Goal: Task Accomplishment & Management: Manage account settings

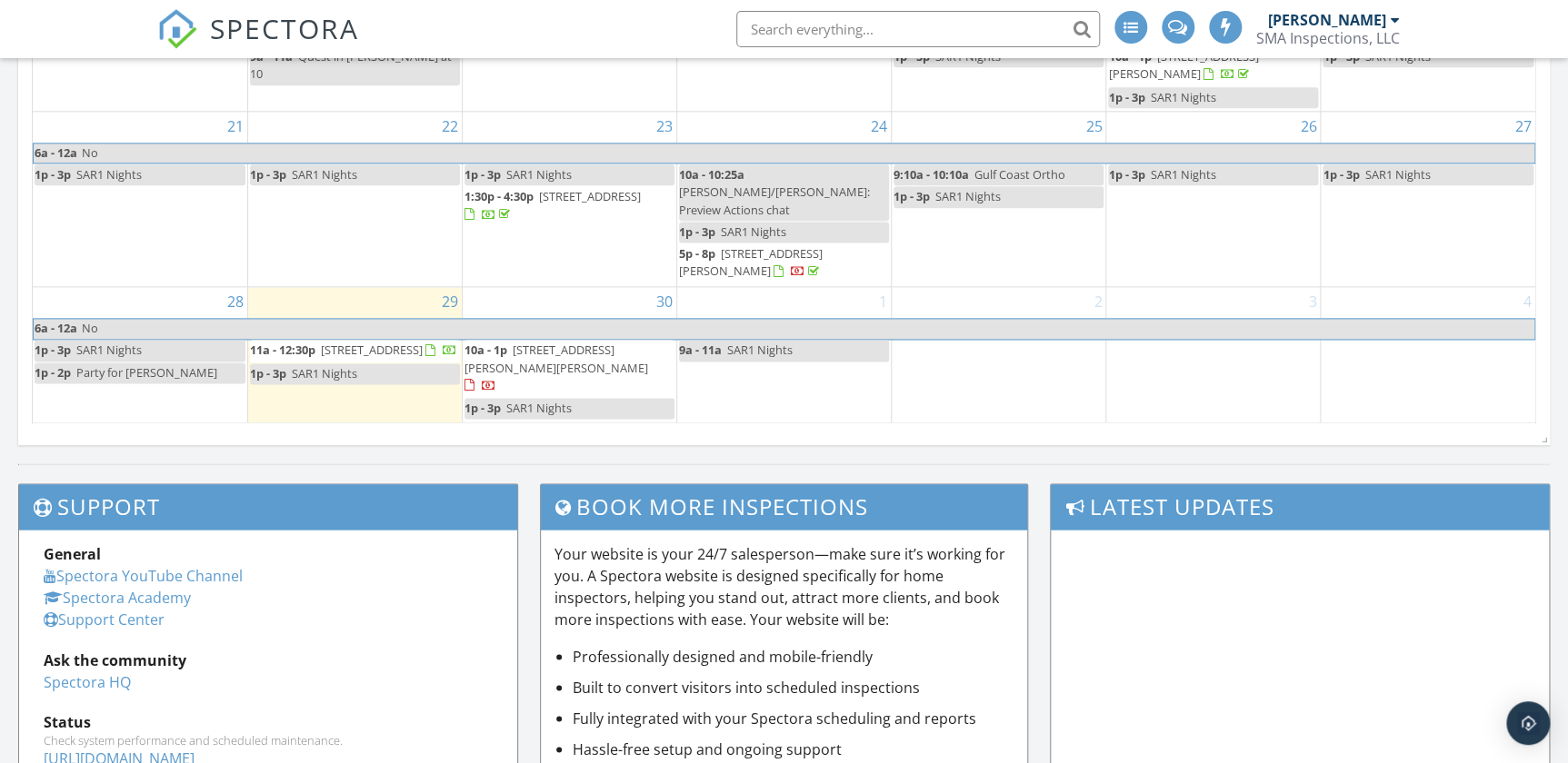
scroll to position [1272, 1594]
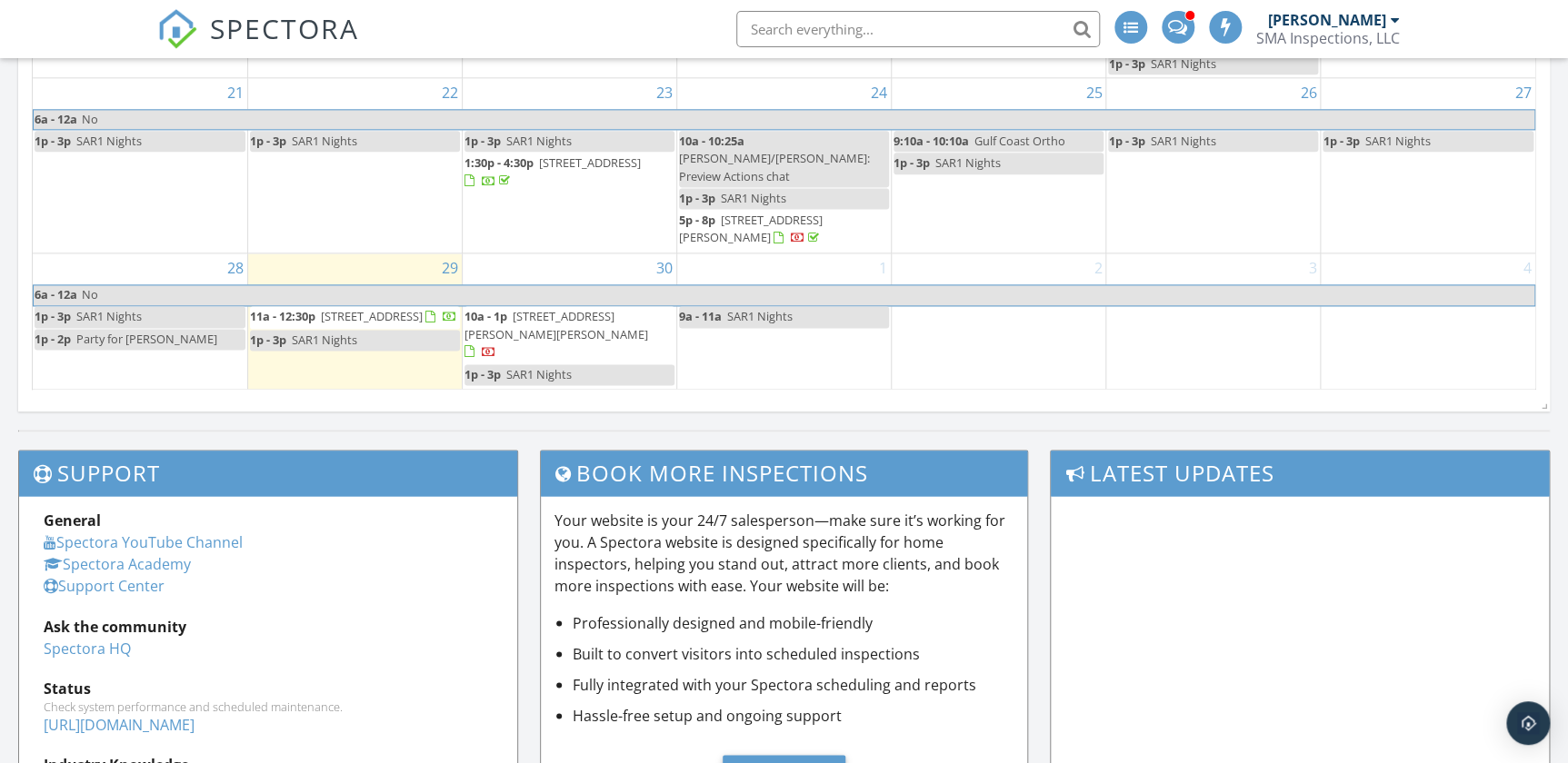
scroll to position [1109, 0]
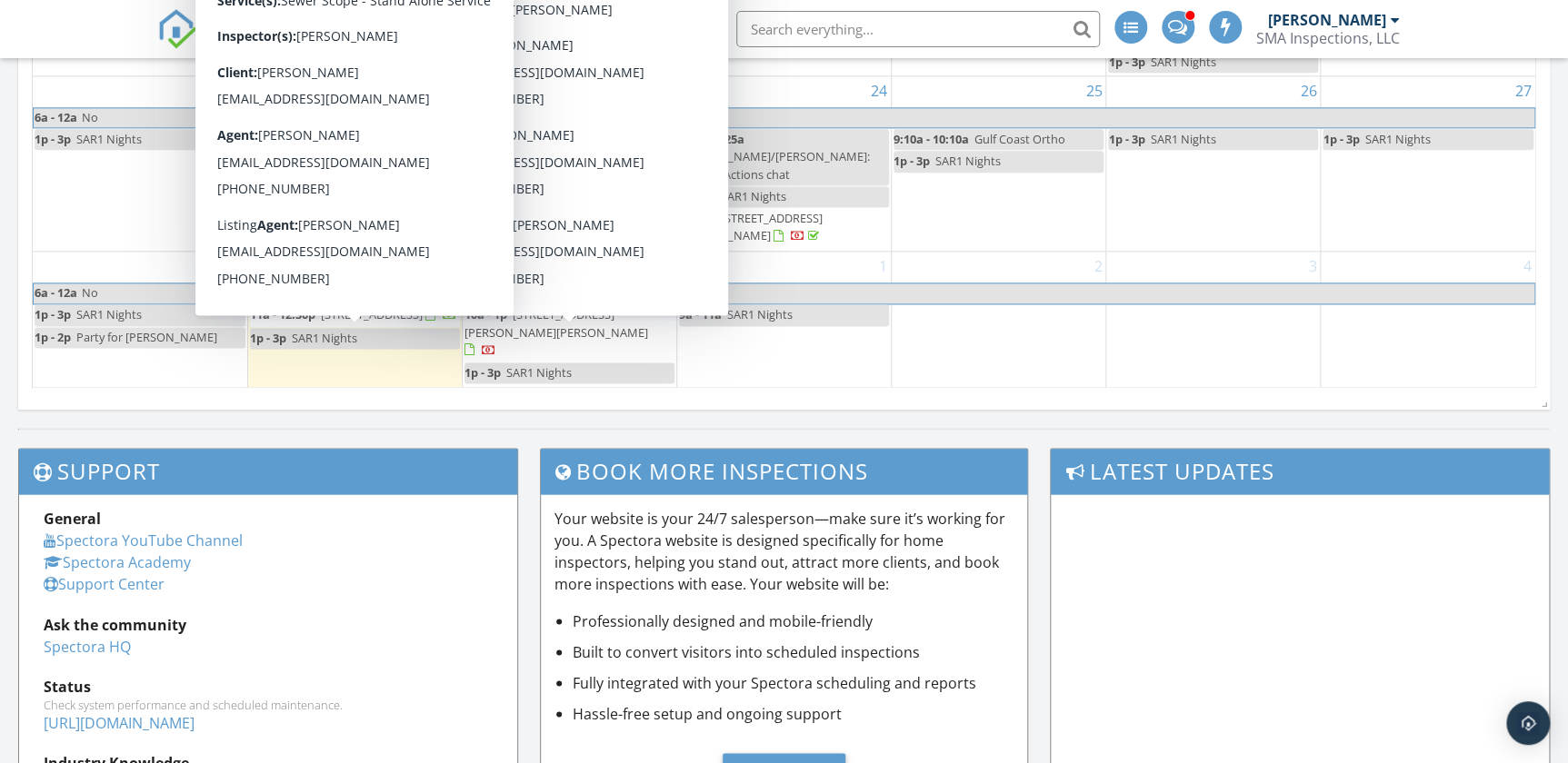
click at [382, 322] on span "[STREET_ADDRESS]" at bounding box center [372, 314] width 102 height 16
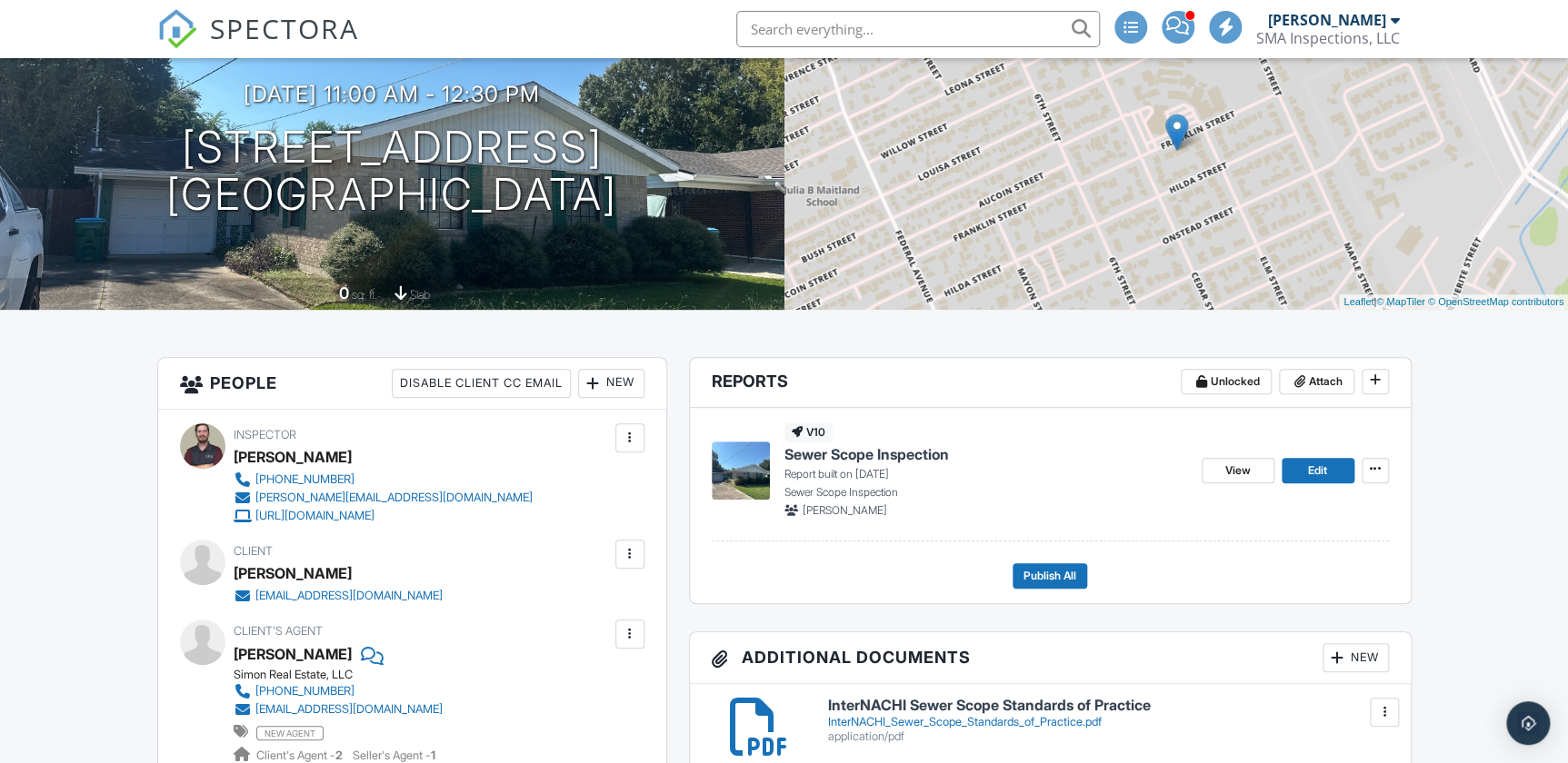
scroll to position [248, 0]
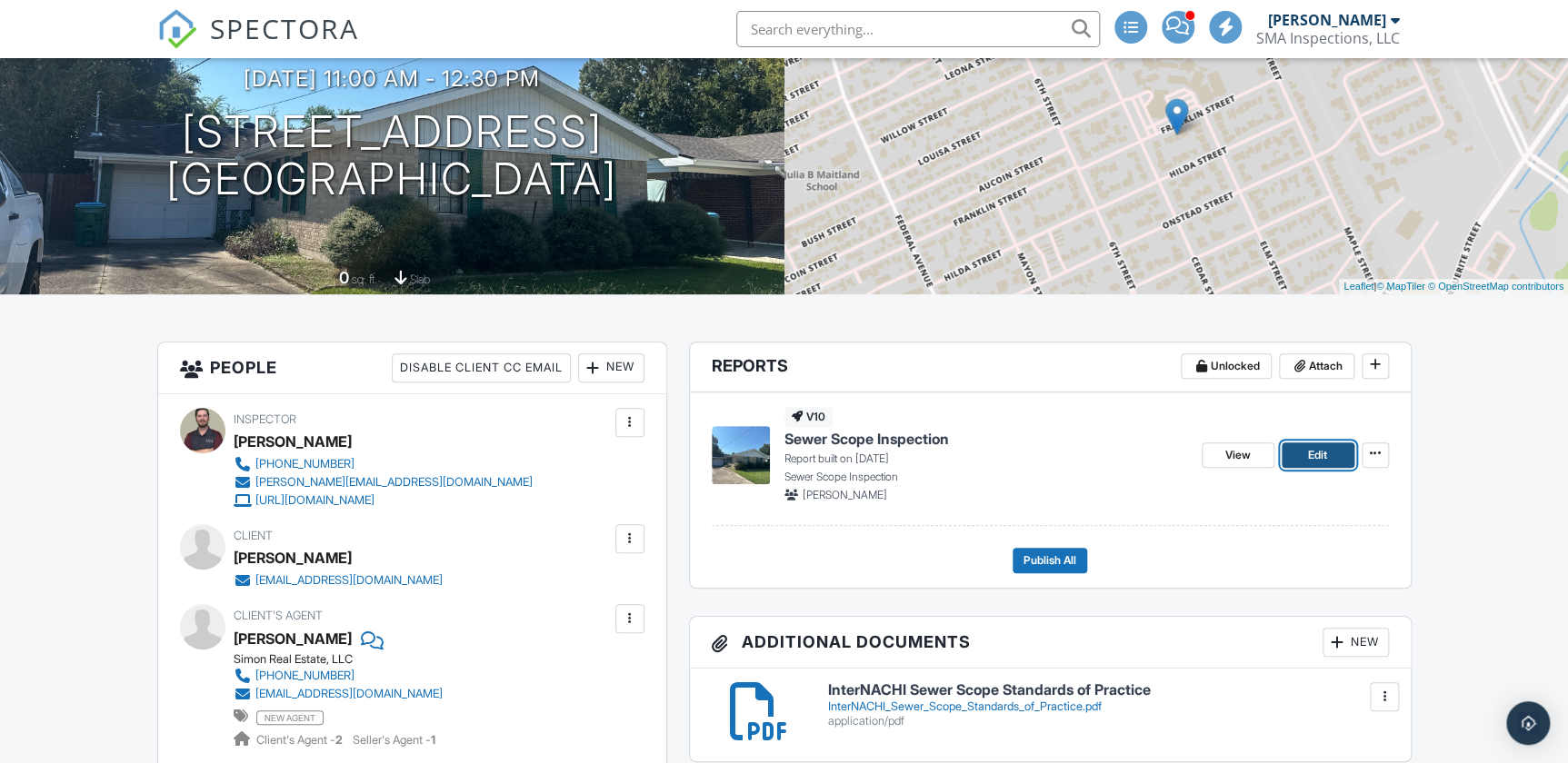
click at [1325, 448] on span "Edit" at bounding box center [1317, 455] width 19 height 18
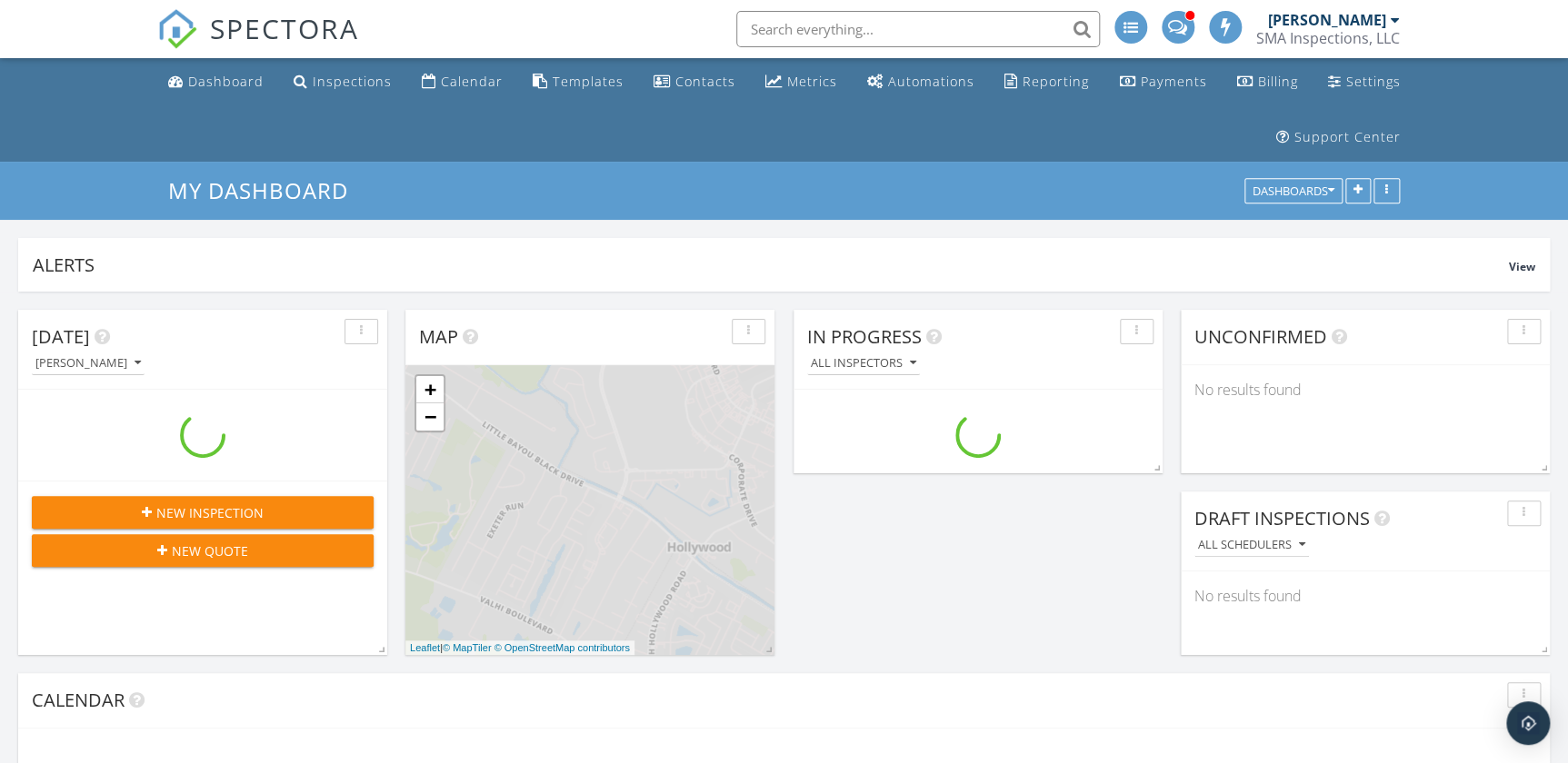
scroll to position [1272, 1594]
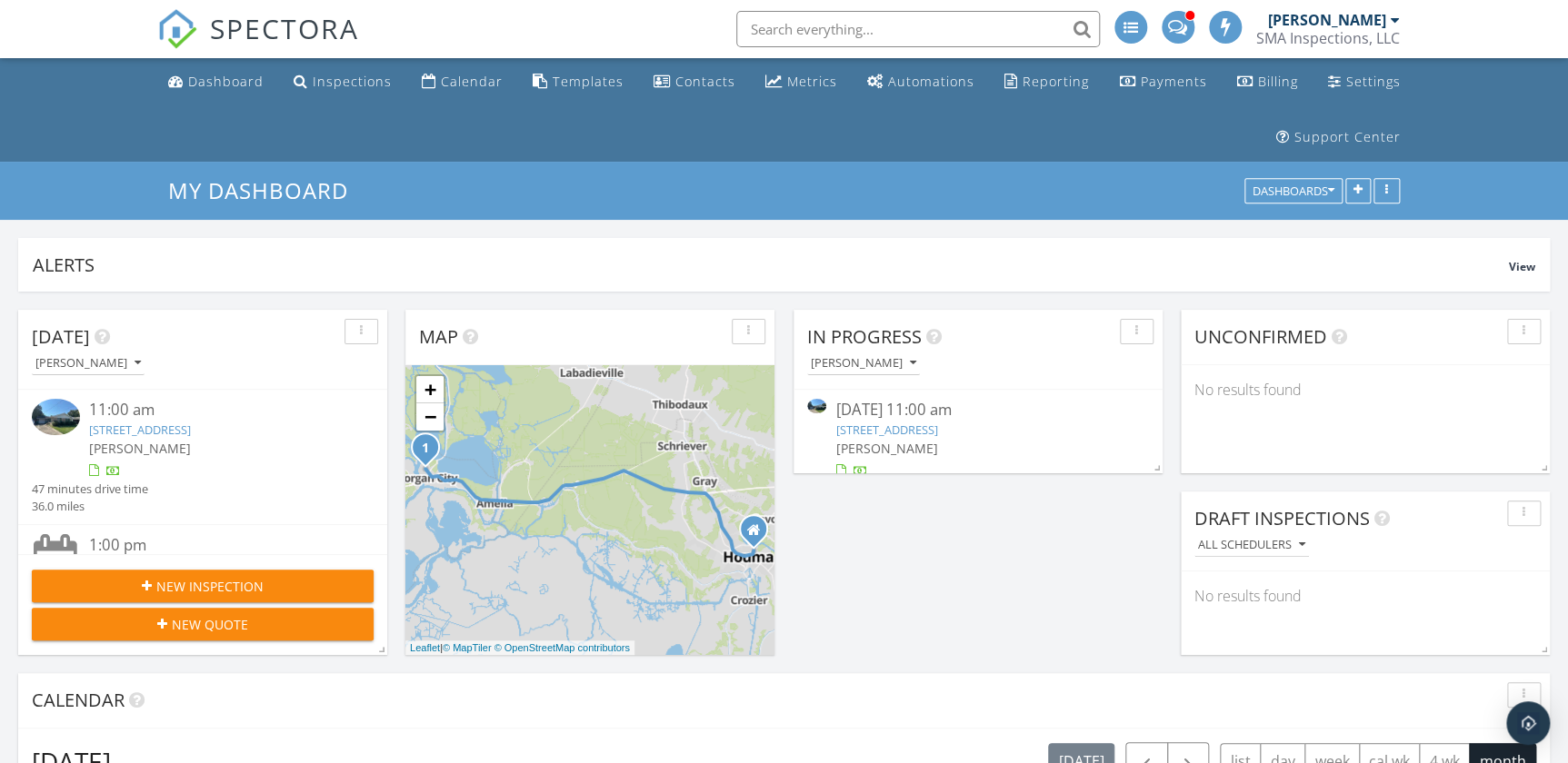
click at [1180, 27] on span at bounding box center [1178, 25] width 19 height 16
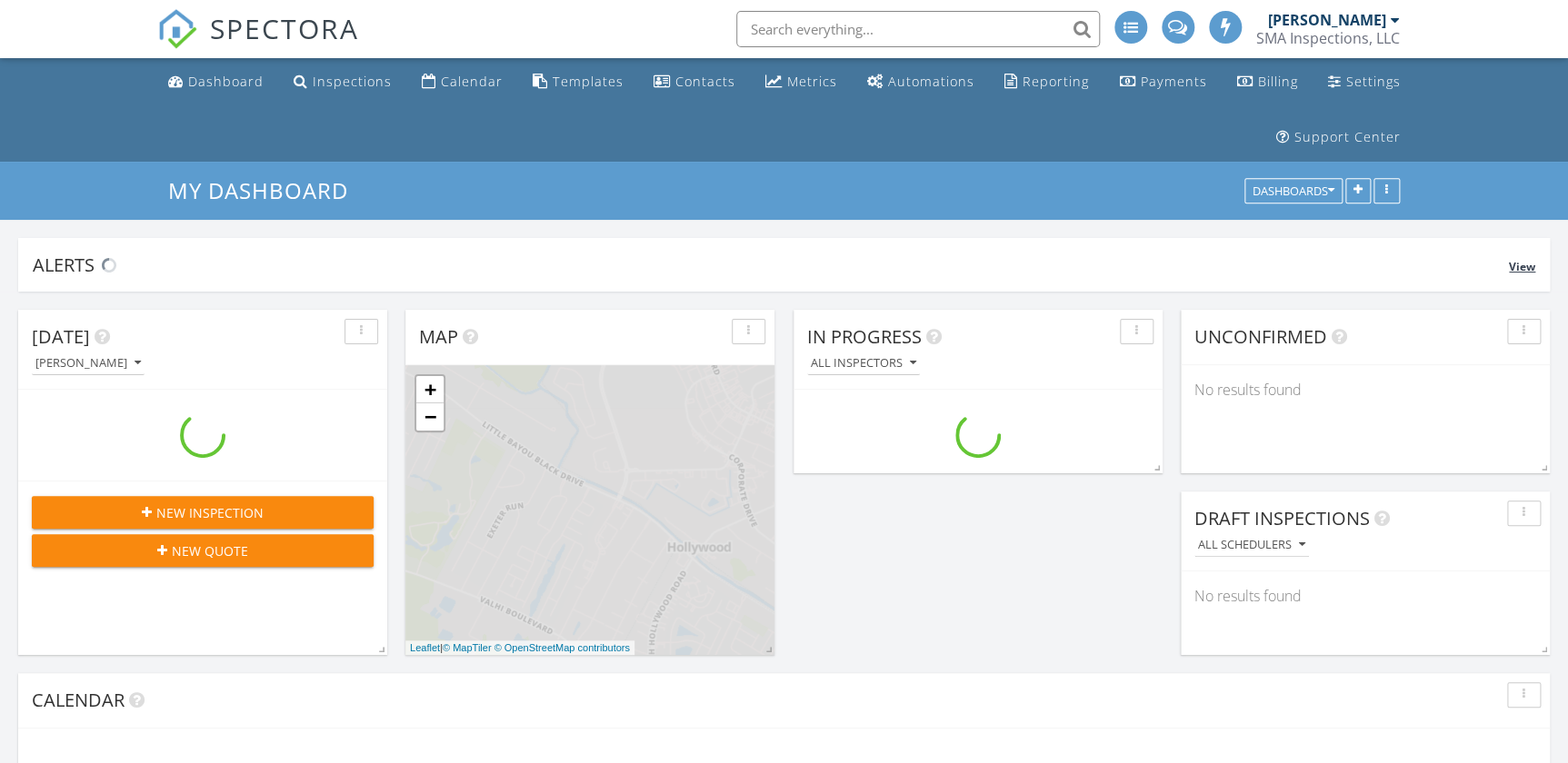
scroll to position [1272, 1594]
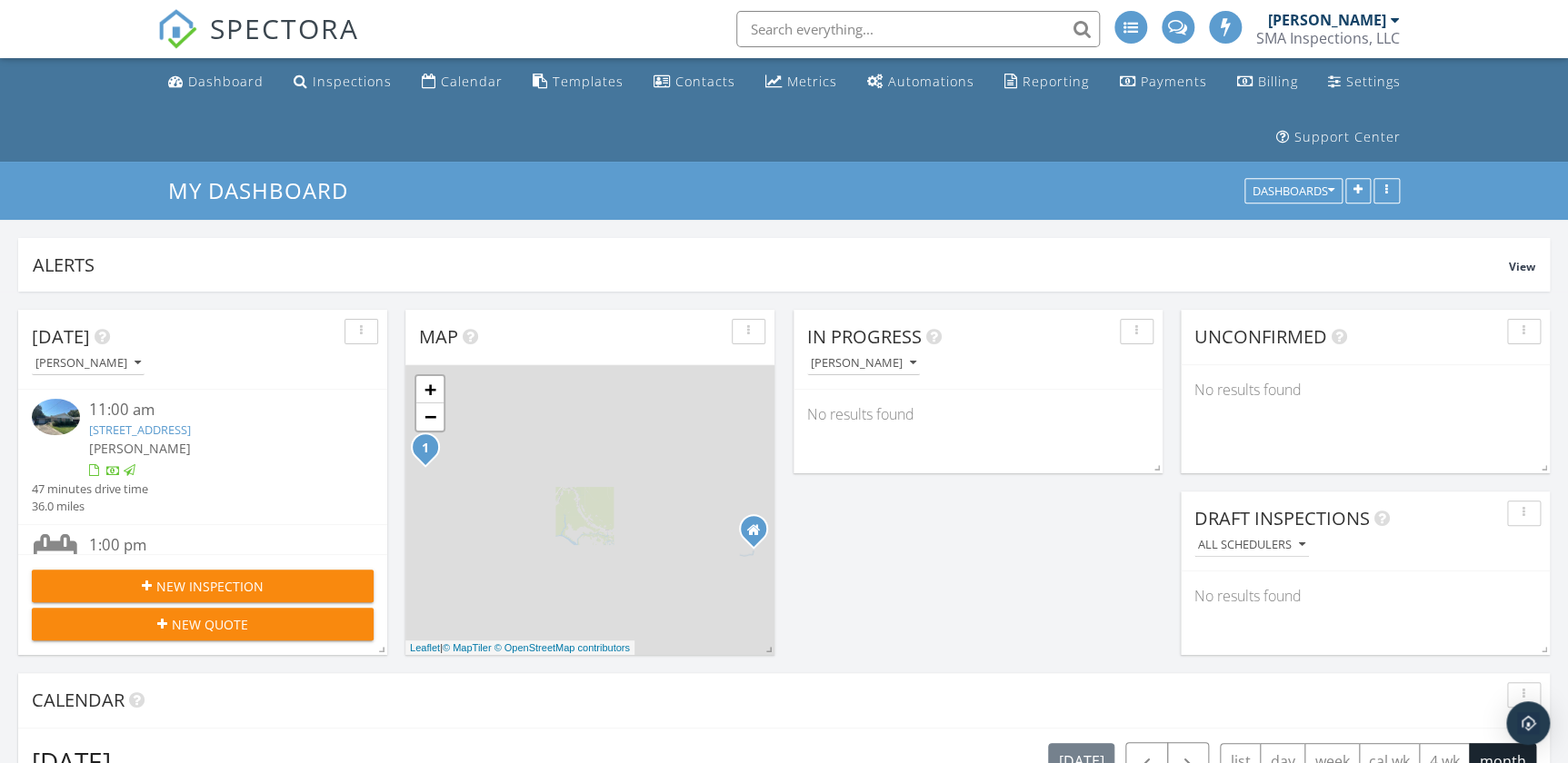
click at [191, 427] on link "908 Franklin St, Morgan City, LA 70380" at bounding box center [140, 429] width 102 height 16
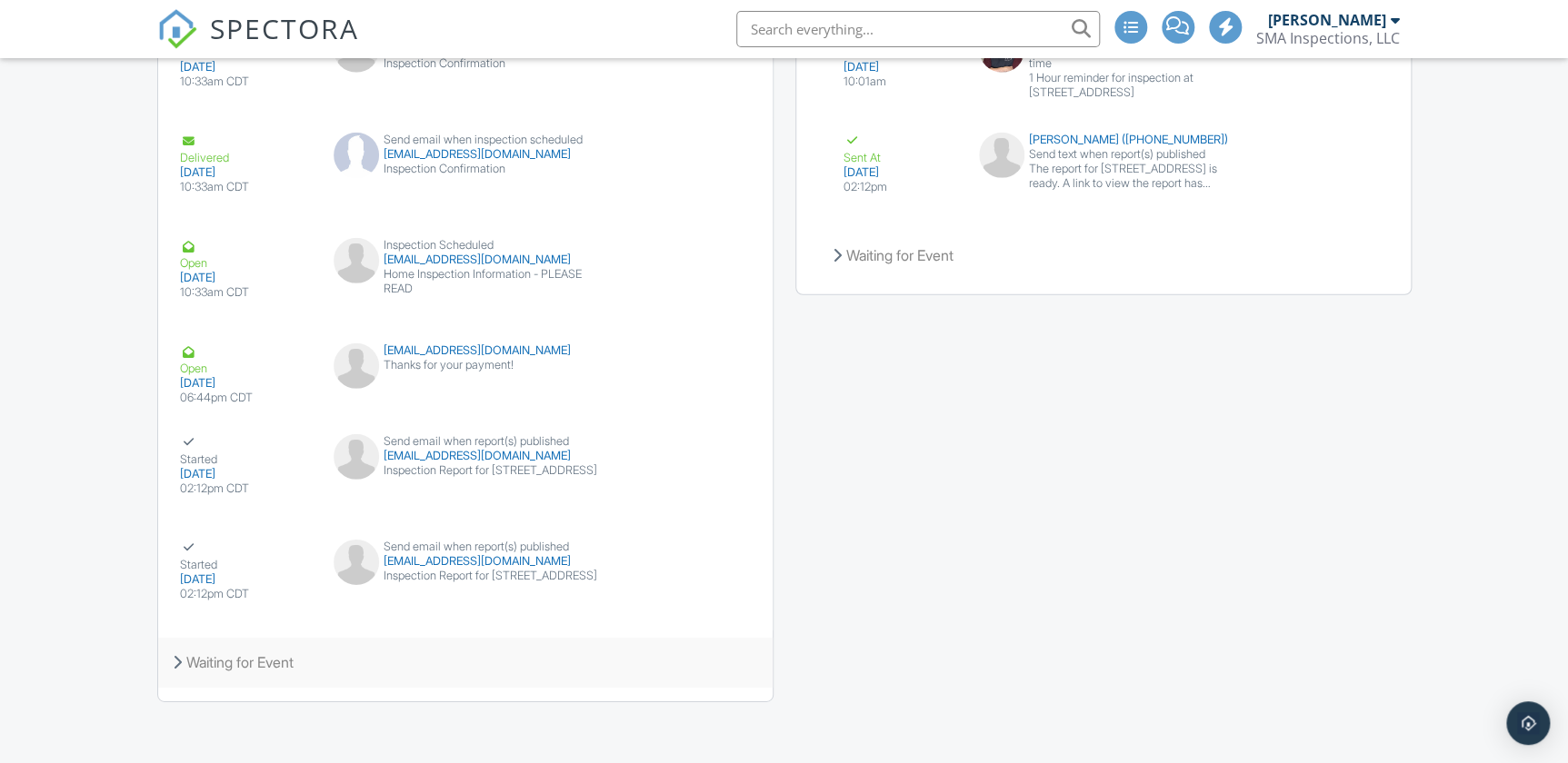
click at [277, 665] on div "Waiting for Event" at bounding box center [466, 662] width 615 height 49
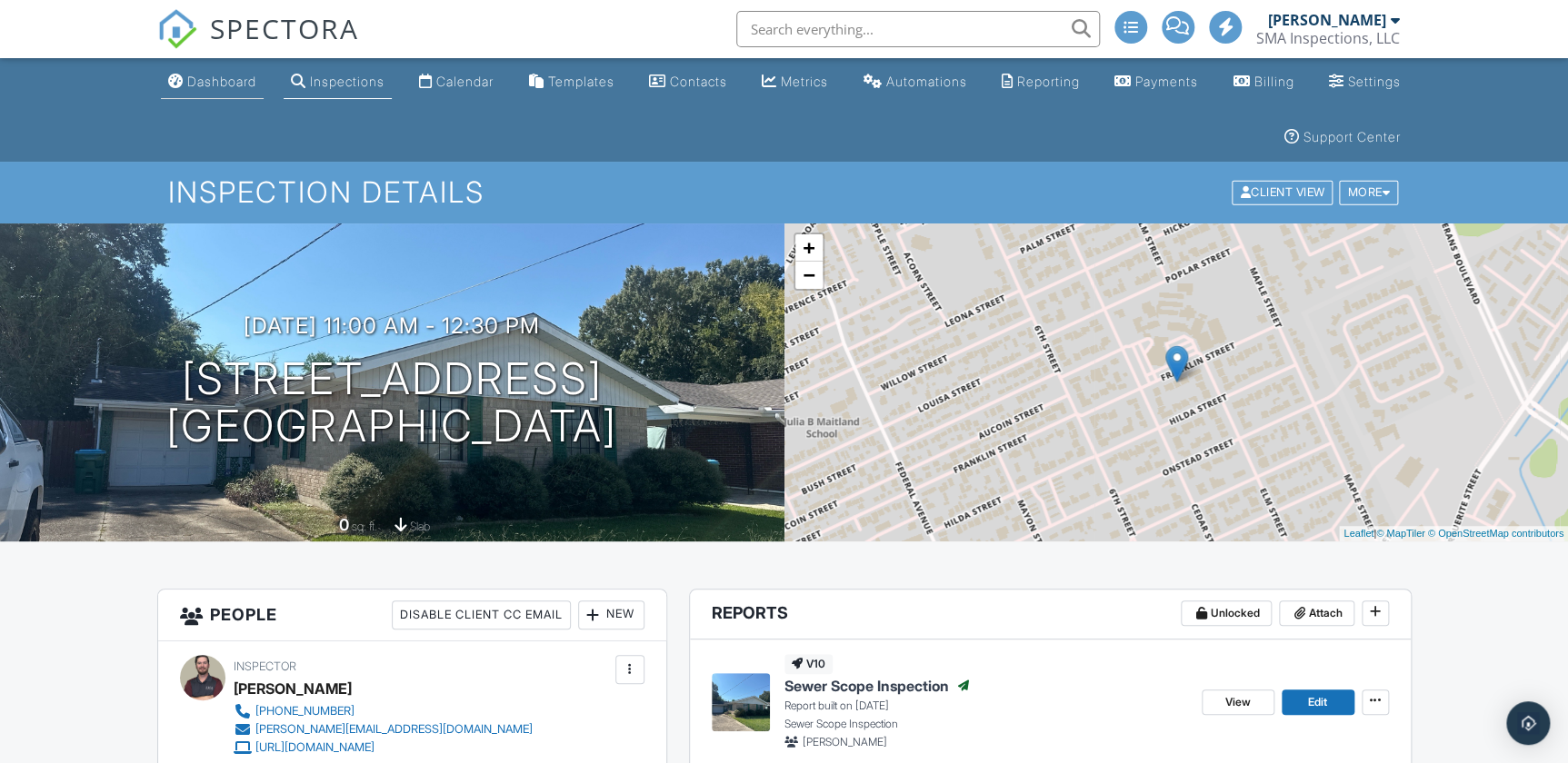
click at [199, 77] on div "Dashboard" at bounding box center [222, 82] width 69 height 15
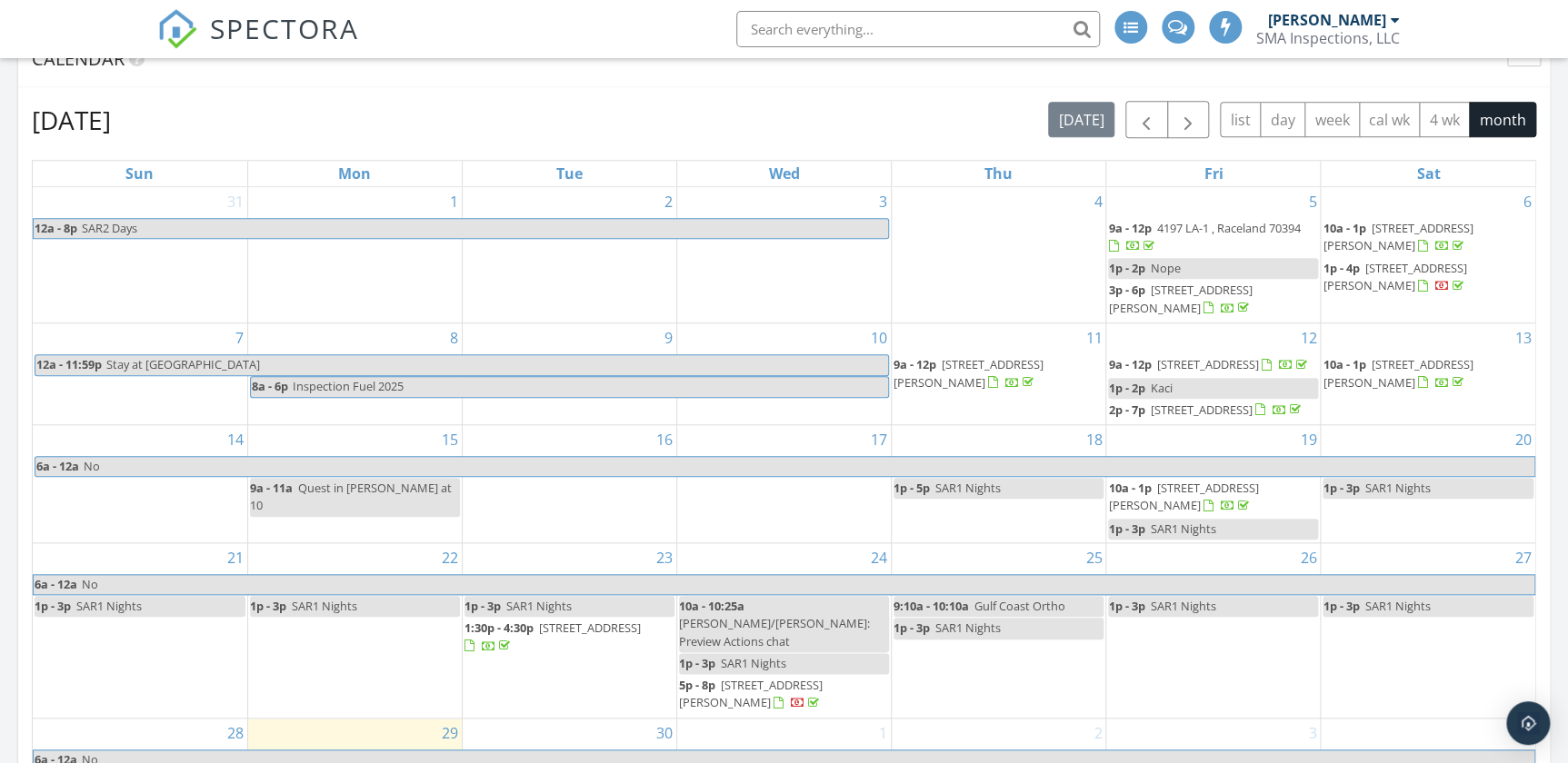
scroll to position [826, 0]
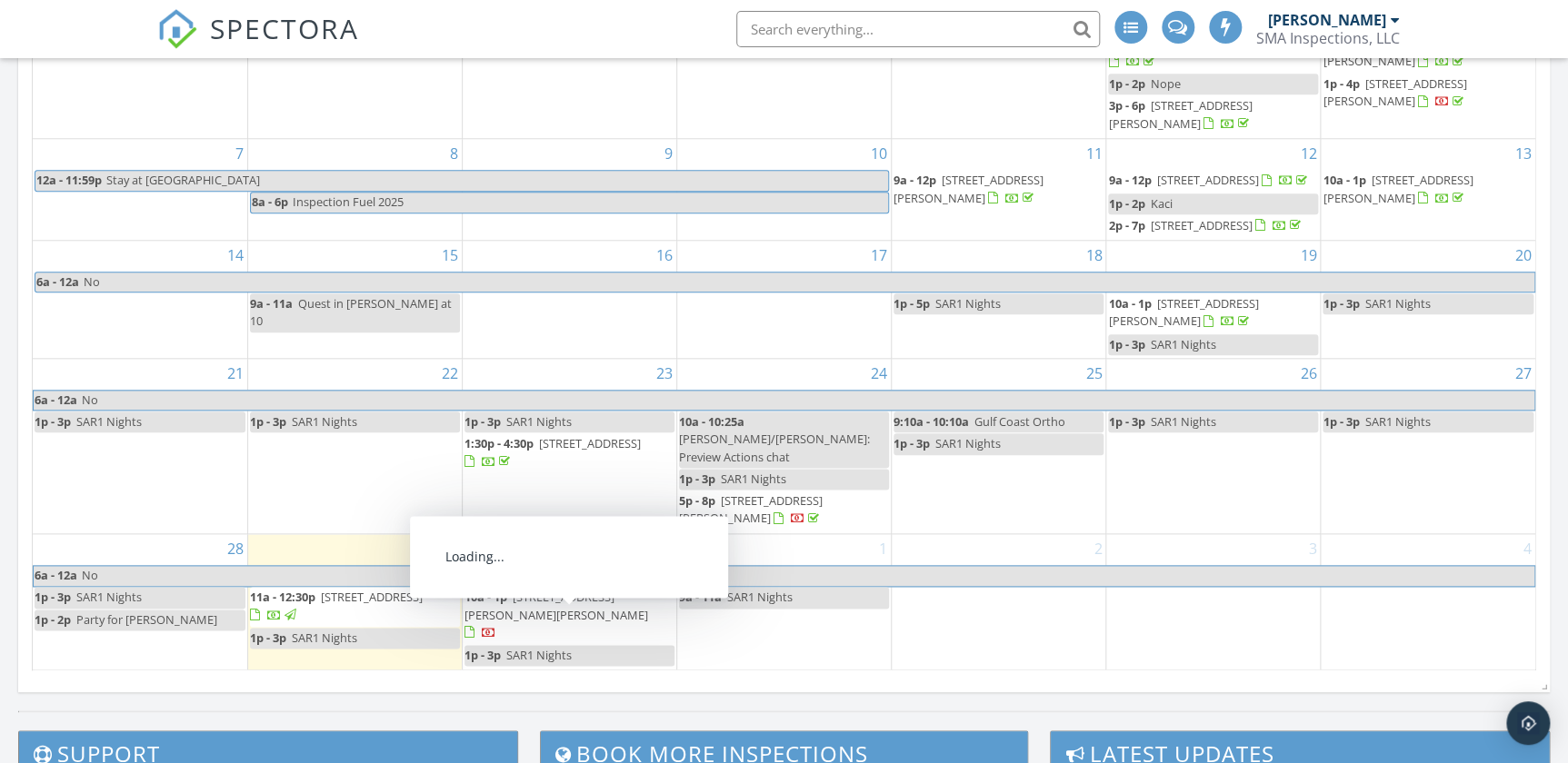
click at [576, 620] on span "206 Glenn St, Thibodaux 70301" at bounding box center [556, 606] width 183 height 34
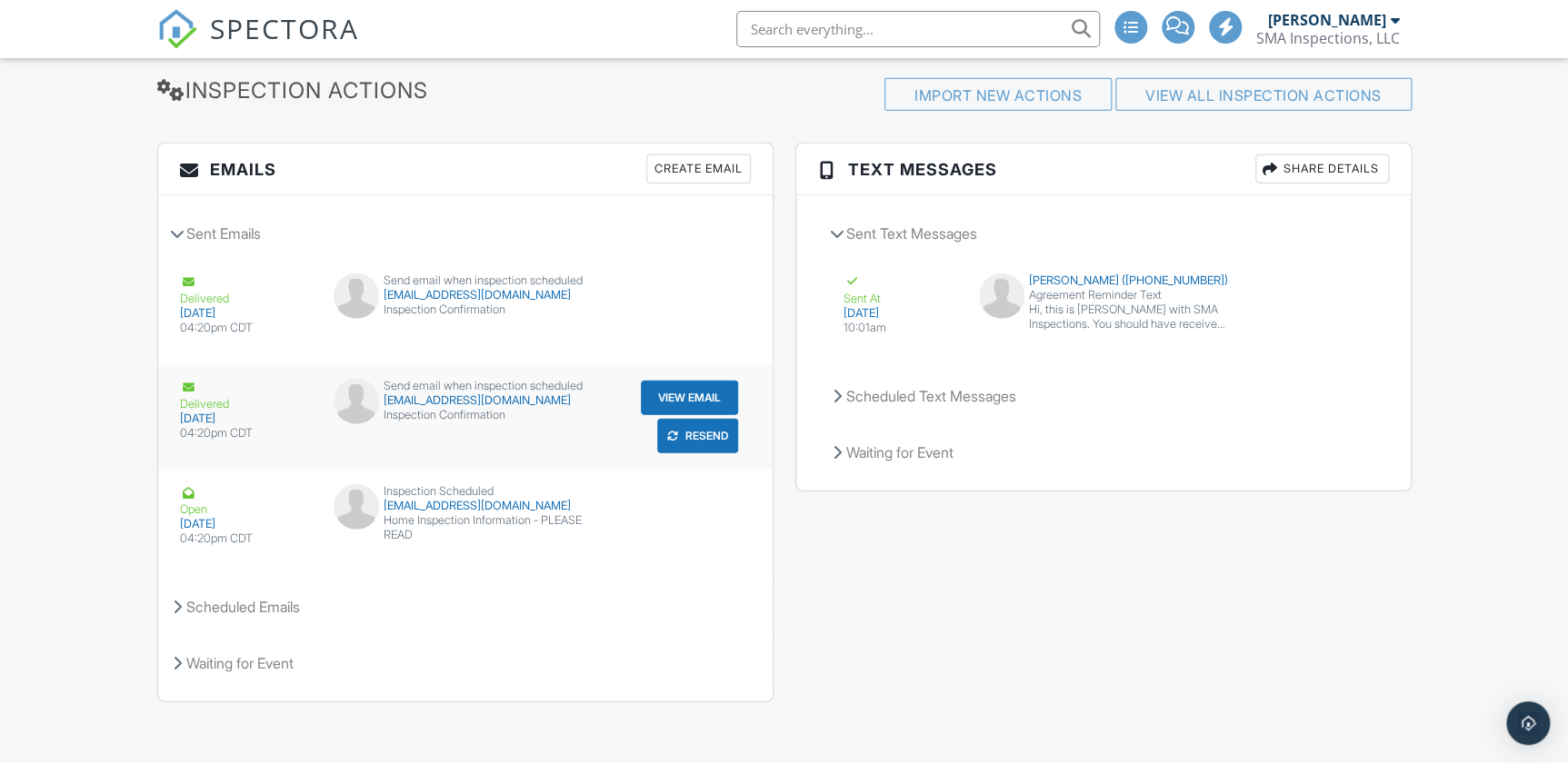
scroll to position [2230, 0]
click at [246, 607] on div "Scheduled Emails" at bounding box center [466, 606] width 615 height 49
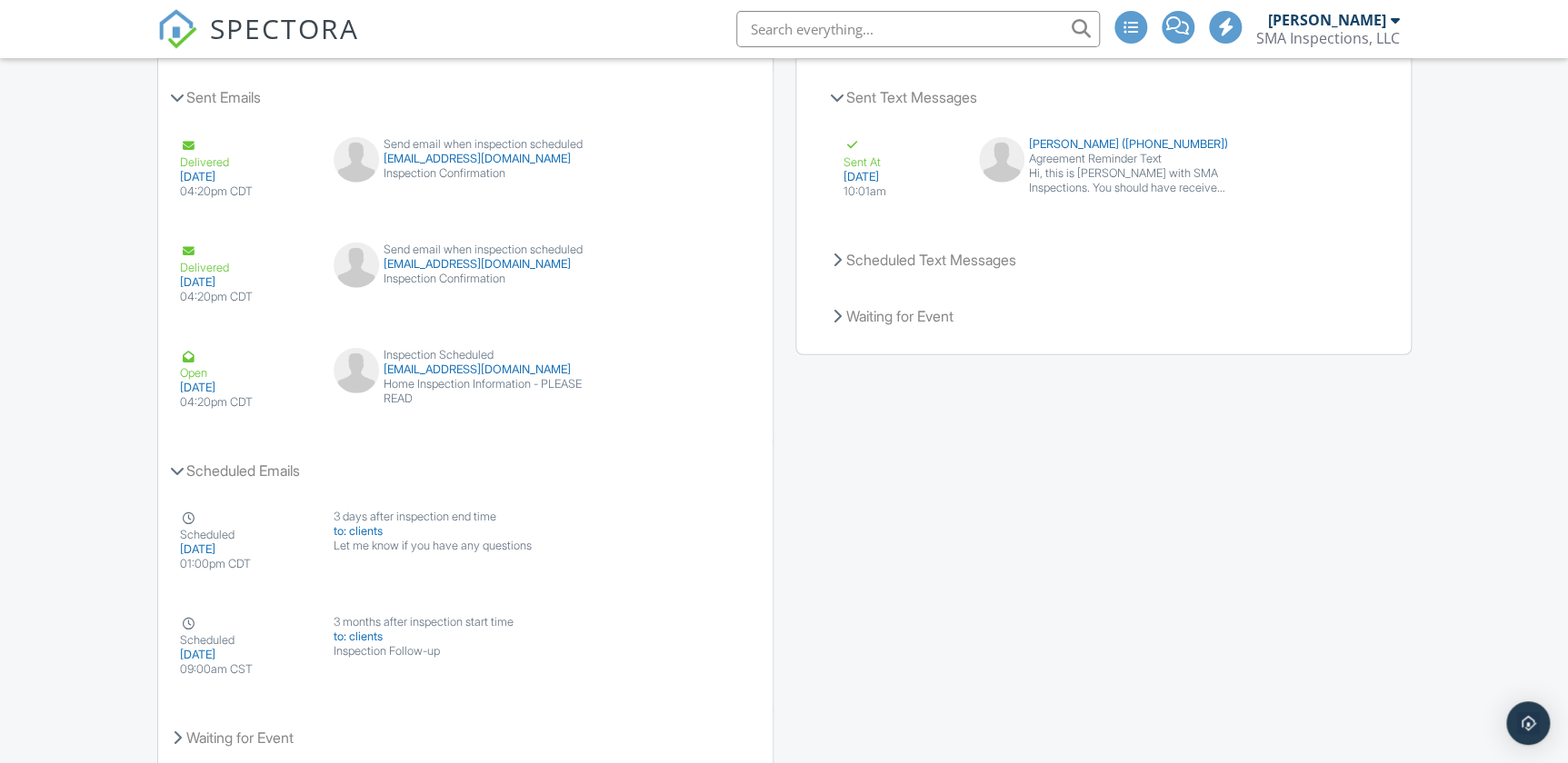
scroll to position [2441, 0]
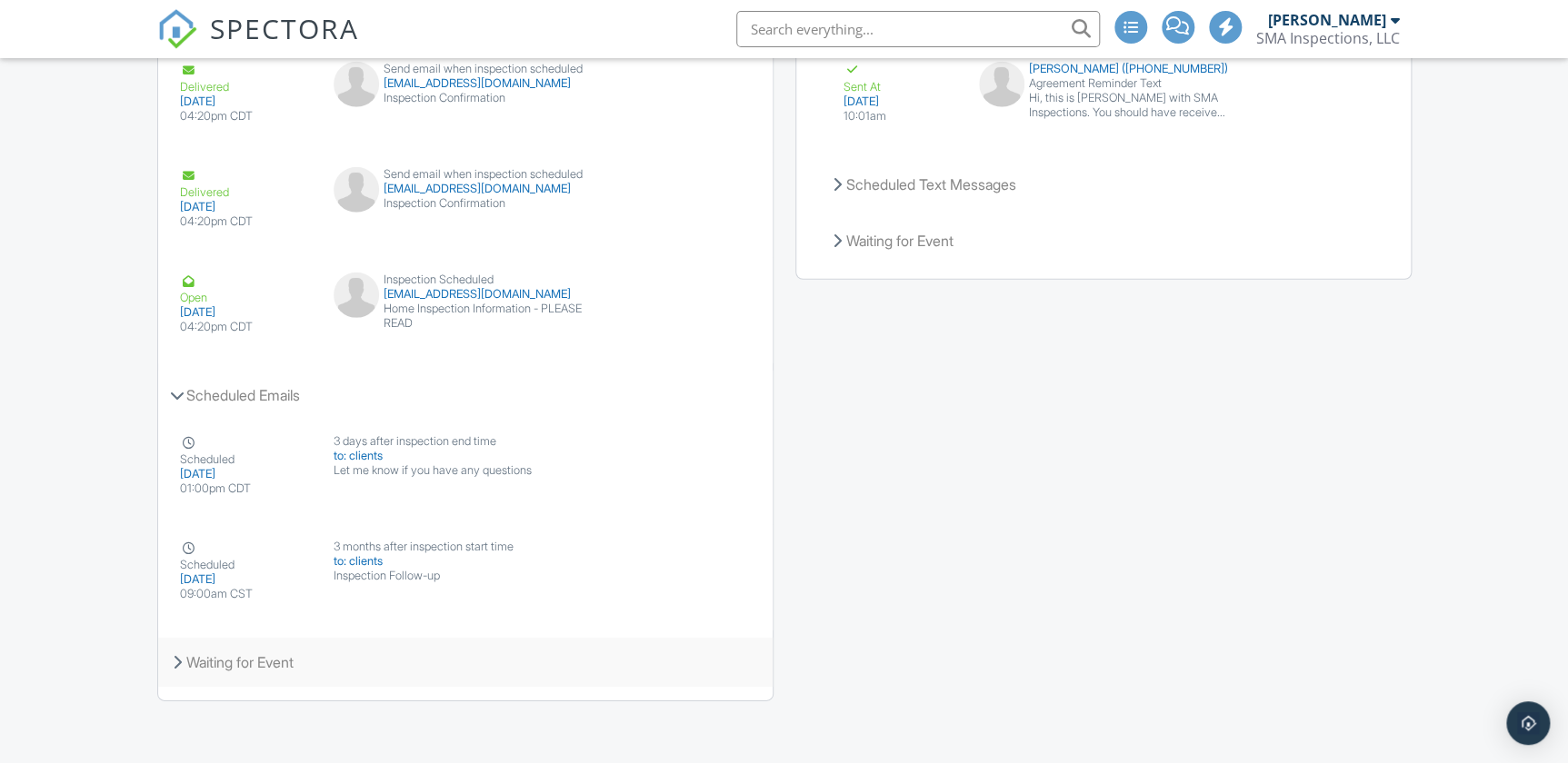
click at [246, 648] on div "Waiting for Event" at bounding box center [466, 662] width 615 height 49
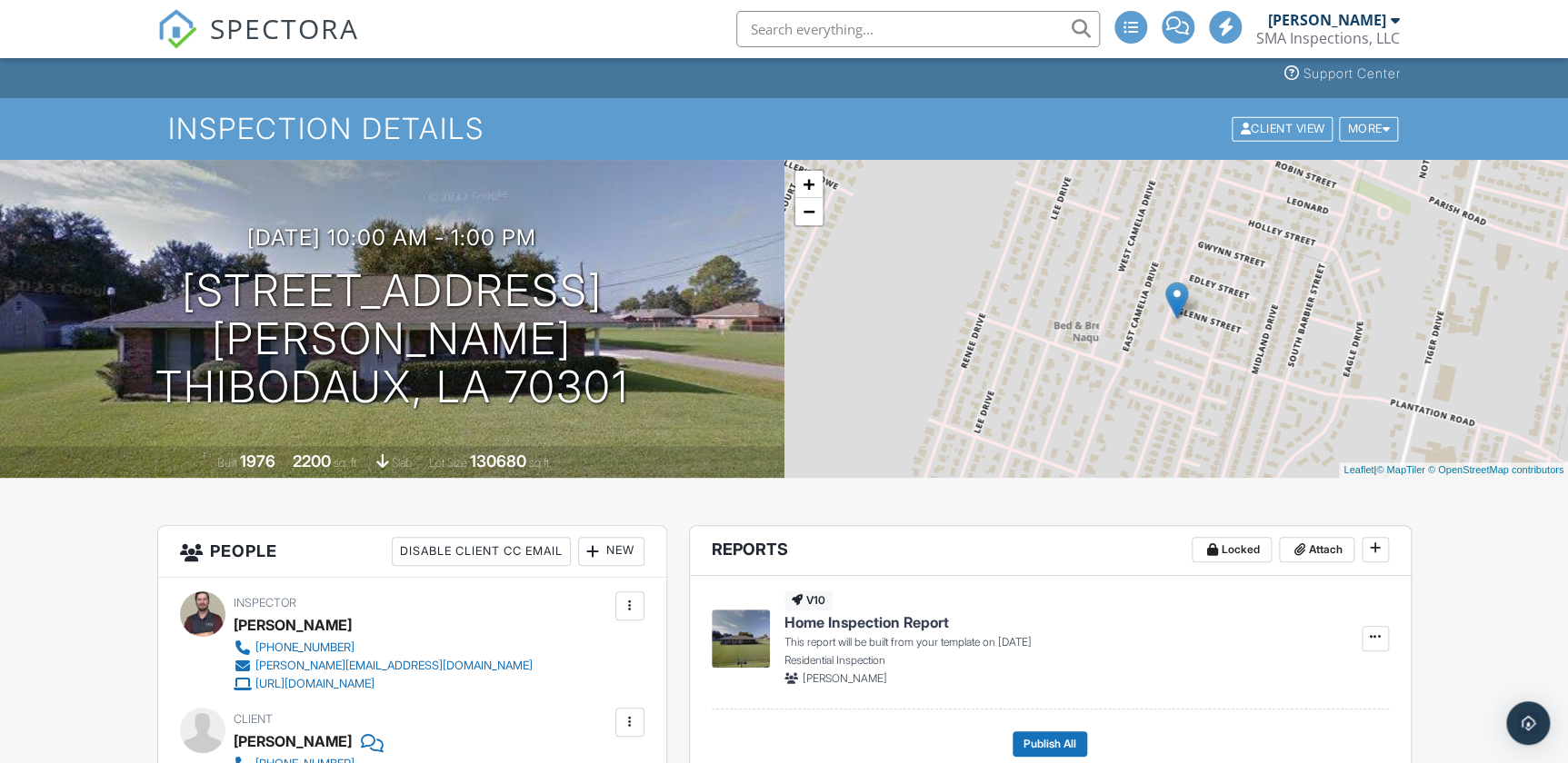
scroll to position [0, 0]
